Goal: Task Accomplishment & Management: Use online tool/utility

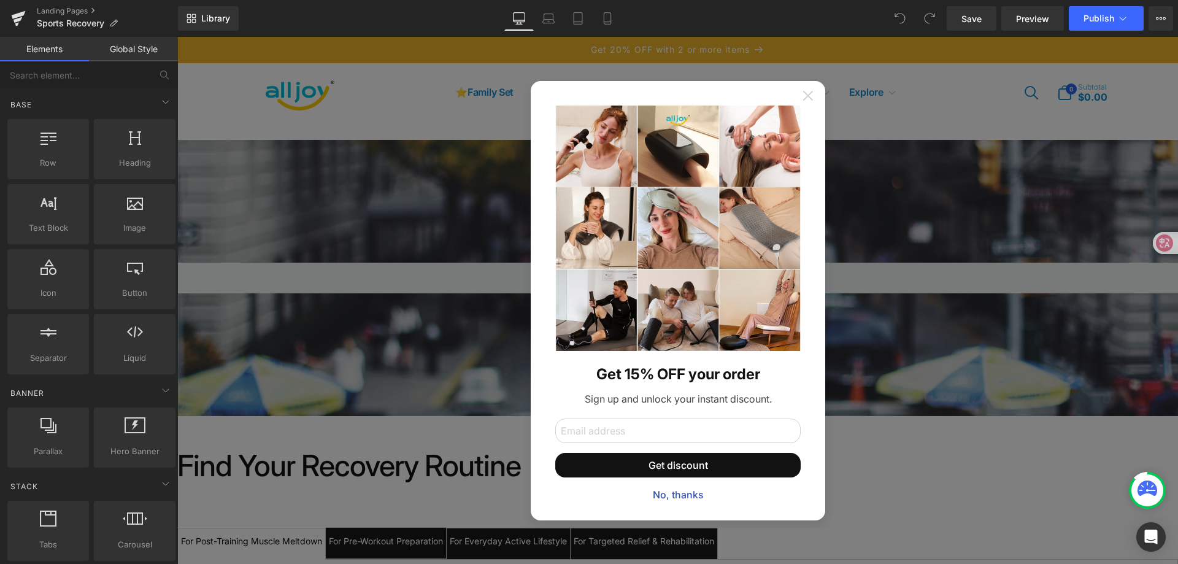
click at [807, 93] on icon at bounding box center [808, 96] width 10 height 10
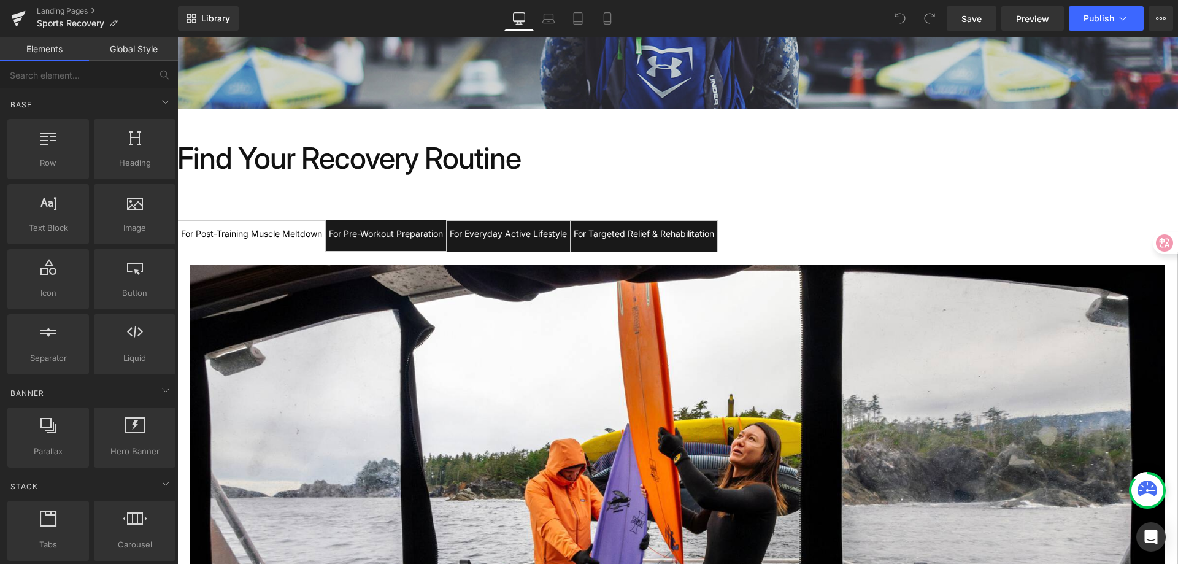
scroll to position [245, 0]
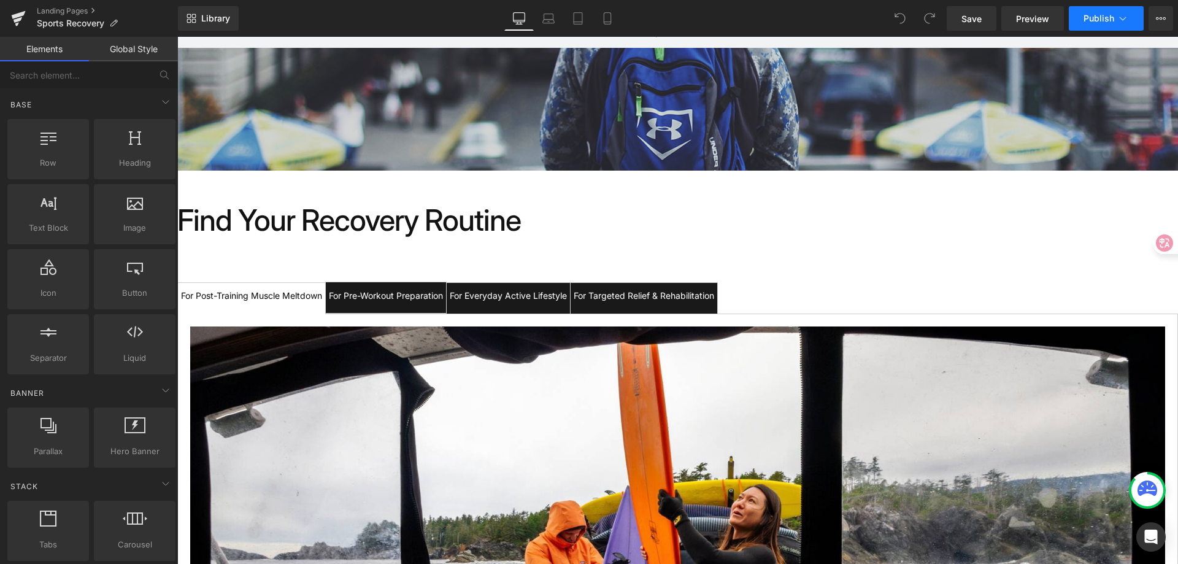
click at [1119, 18] on icon at bounding box center [1122, 18] width 12 height 12
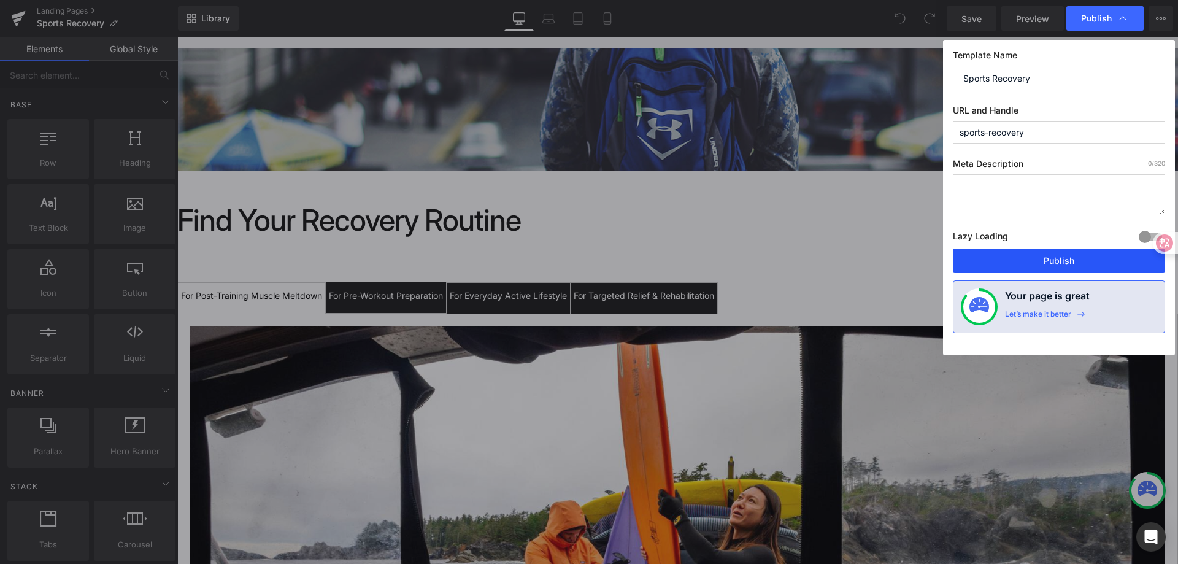
click at [1039, 260] on button "Publish" at bounding box center [1059, 260] width 212 height 25
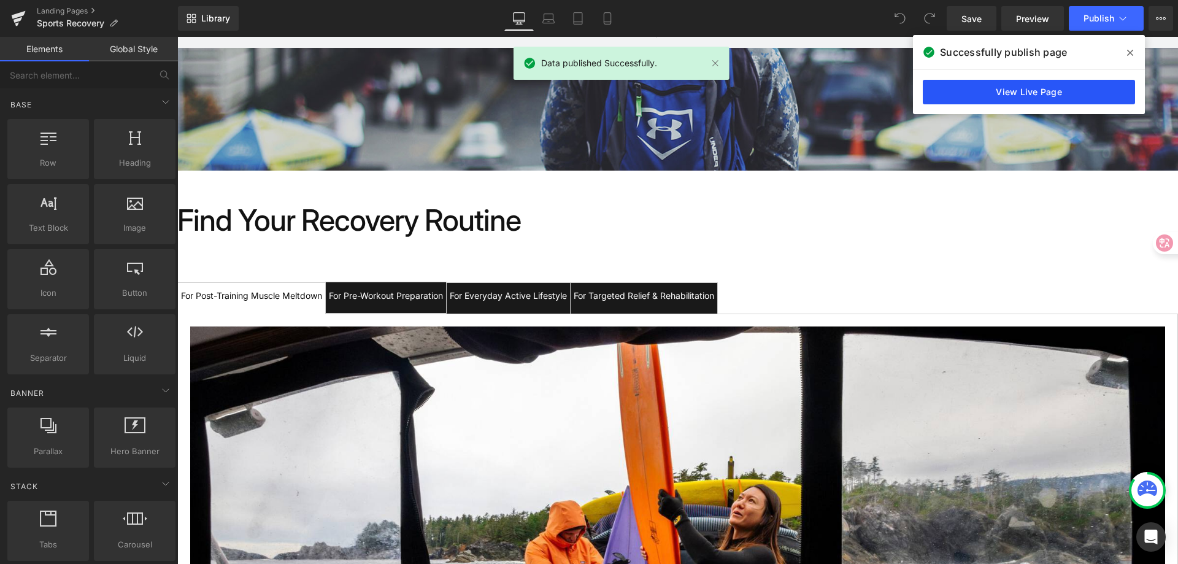
click at [997, 88] on link "View Live Page" at bounding box center [1029, 92] width 212 height 25
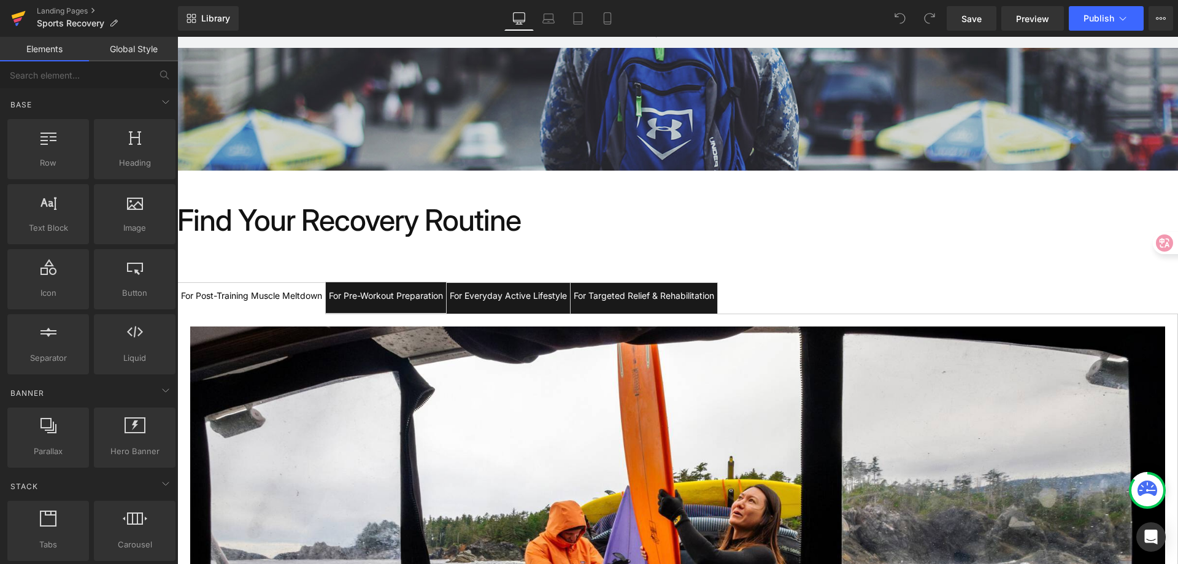
click at [21, 17] on icon at bounding box center [18, 18] width 15 height 31
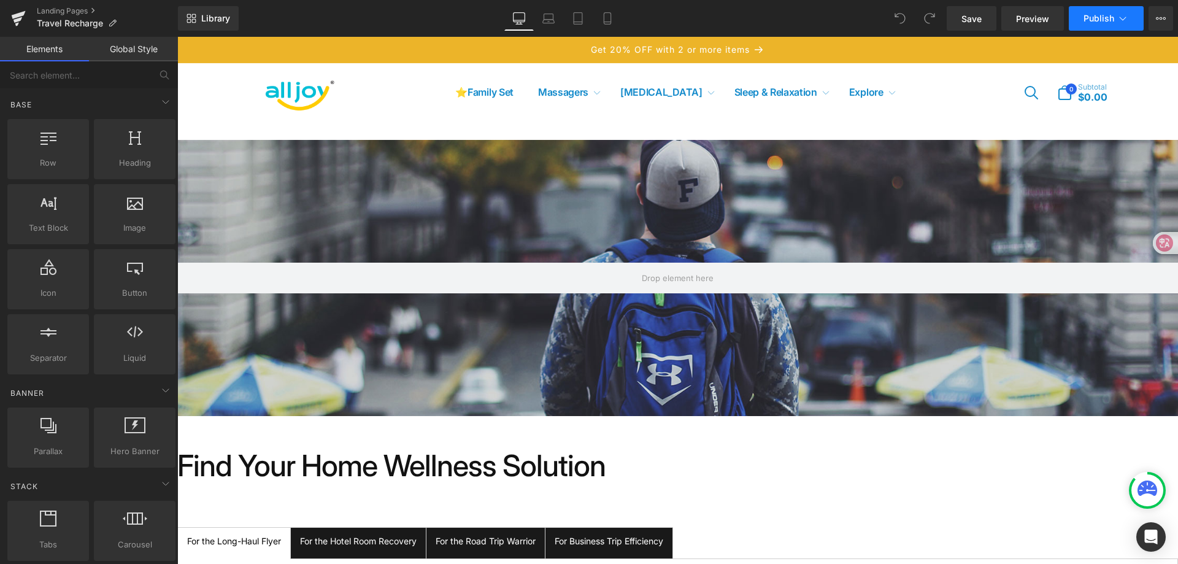
click at [1117, 15] on icon at bounding box center [1122, 18] width 12 height 12
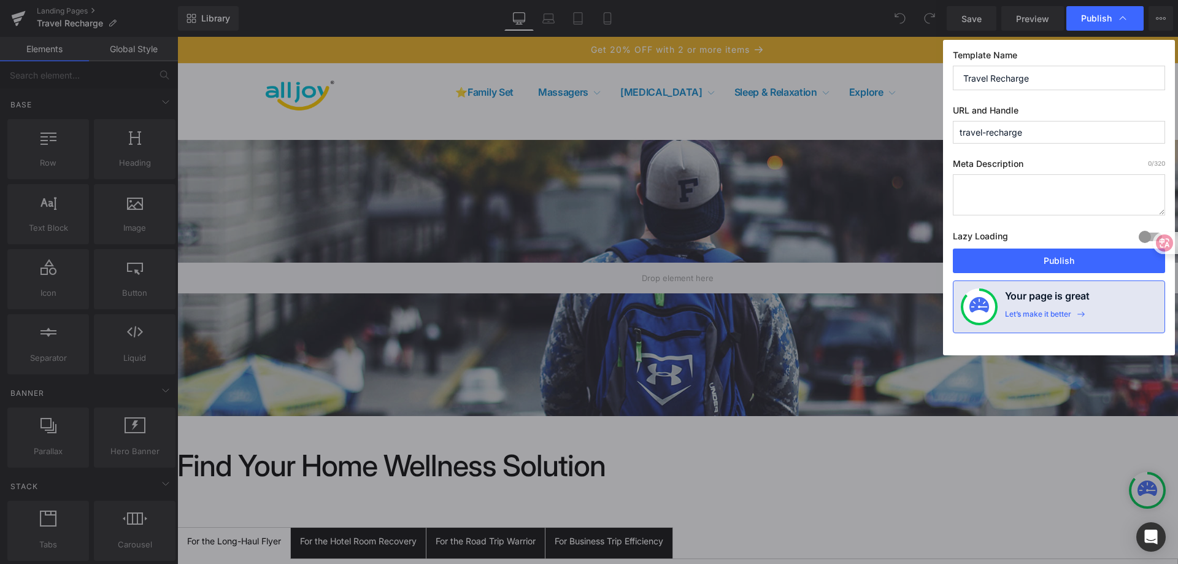
drag, startPoint x: 1010, startPoint y: 234, endPoint x: 955, endPoint y: 234, distance: 55.2
click at [955, 234] on div "Lazy Loading Build Upgrade plan to unlock" at bounding box center [1059, 238] width 212 height 20
click at [1042, 228] on div "Lazy Loading Build Upgrade plan to unlock" at bounding box center [1059, 238] width 212 height 20
click at [1038, 264] on button "Publish" at bounding box center [1059, 260] width 212 height 25
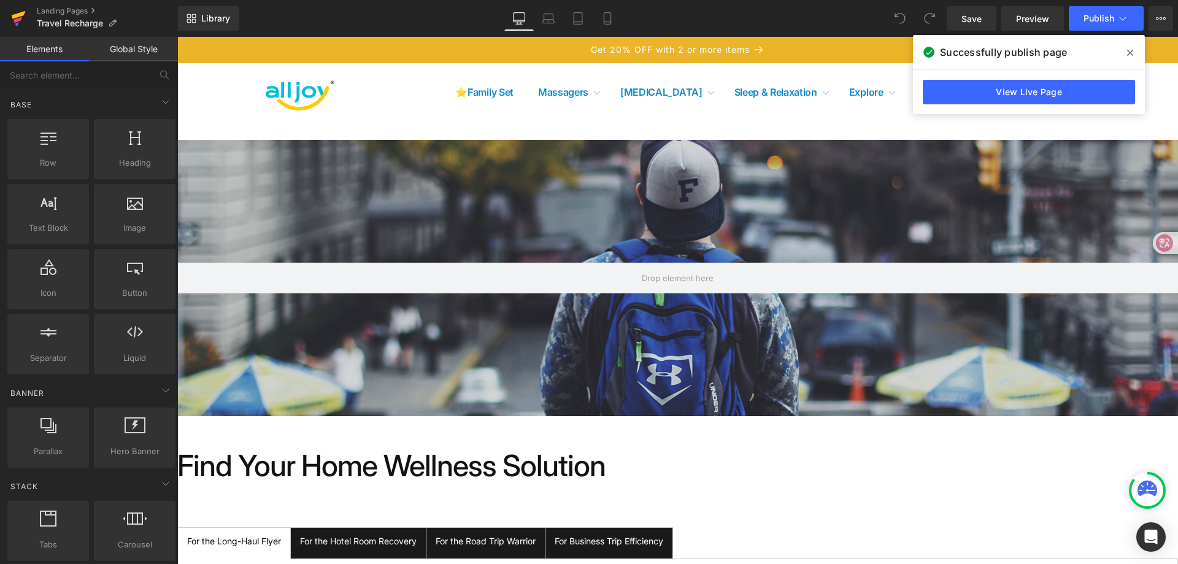
click at [18, 9] on icon at bounding box center [18, 18] width 15 height 31
